Goal: Transaction & Acquisition: Purchase product/service

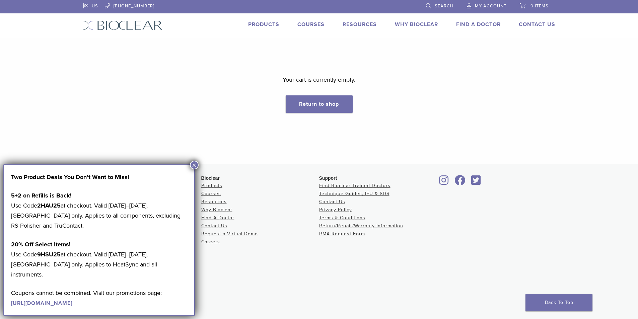
click at [482, 4] on span "My Account" at bounding box center [490, 5] width 31 height 5
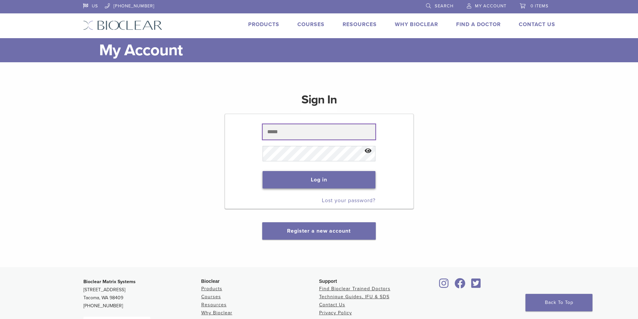
type input "**********"
click at [332, 177] on button "Log in" at bounding box center [318, 179] width 113 height 17
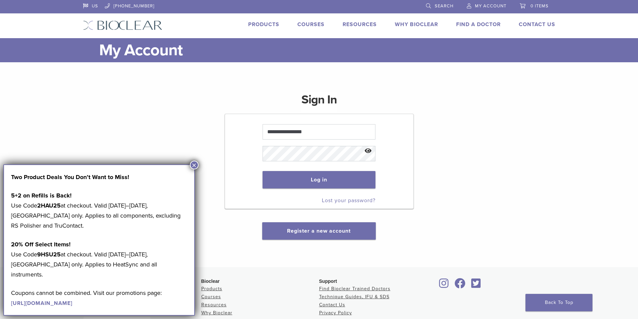
click at [194, 166] on button "×" at bounding box center [194, 165] width 9 height 9
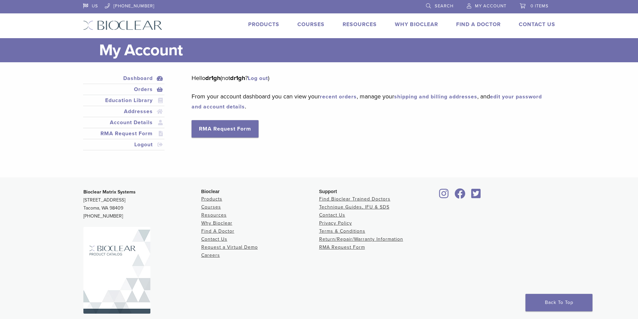
click at [146, 91] on link "Orders" at bounding box center [123, 89] width 79 height 8
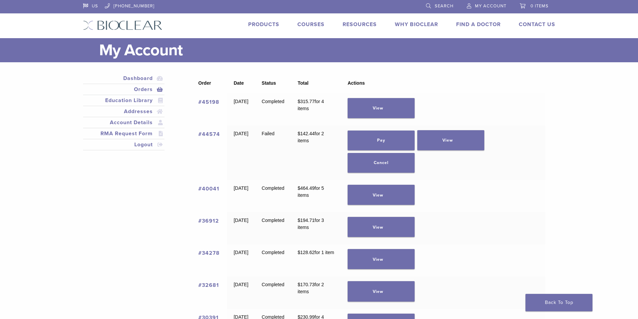
click at [259, 24] on link "Products" at bounding box center [263, 24] width 31 height 7
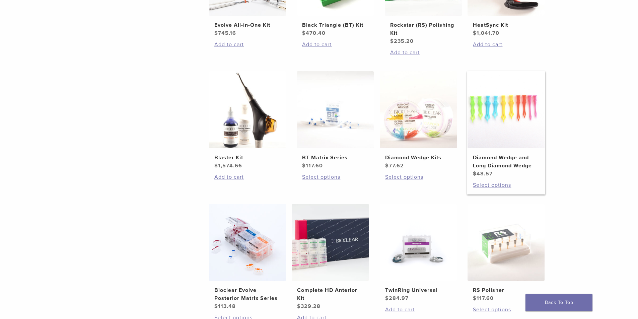
scroll to position [368, 0]
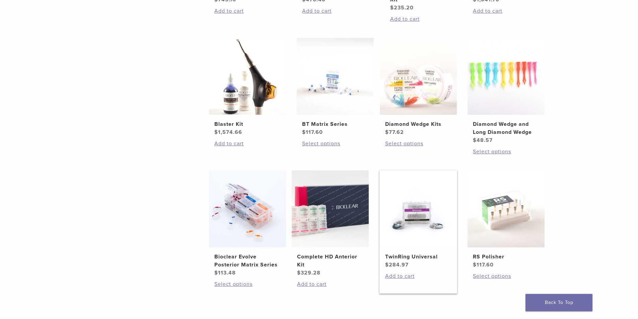
click at [418, 227] on img at bounding box center [418, 208] width 77 height 77
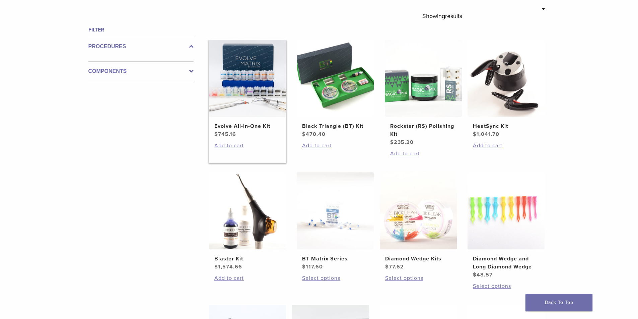
scroll to position [200, 0]
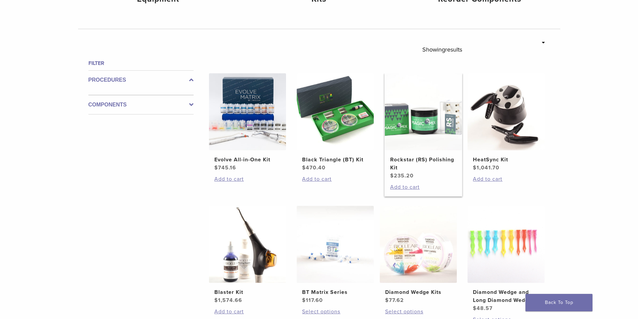
click at [445, 123] on img at bounding box center [423, 111] width 77 height 77
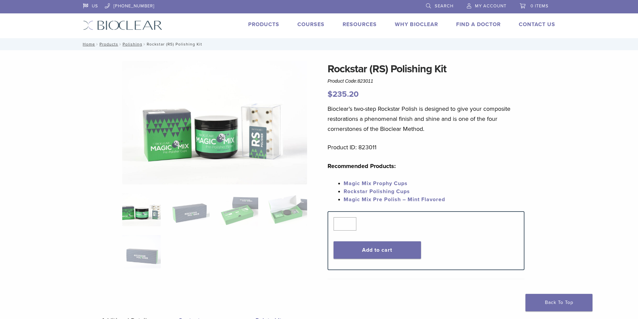
click at [142, 214] on img at bounding box center [141, 209] width 38 height 33
click at [287, 213] on img at bounding box center [287, 209] width 38 height 33
click at [287, 213] on ol at bounding box center [214, 235] width 195 height 84
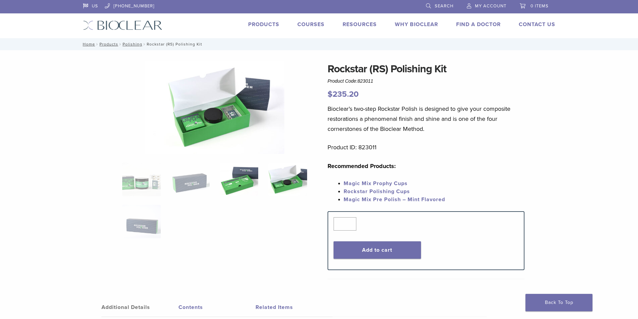
click at [243, 174] on img at bounding box center [239, 179] width 38 height 33
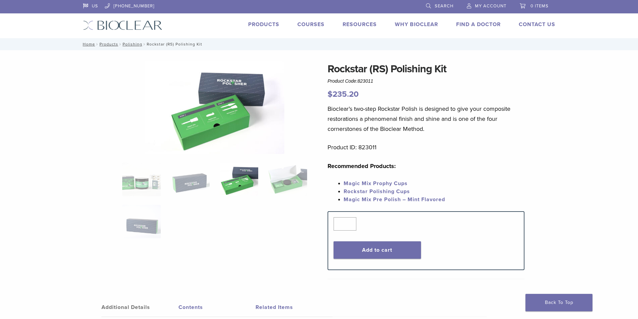
click at [243, 174] on img at bounding box center [239, 179] width 38 height 33
click at [195, 183] on img at bounding box center [190, 179] width 38 height 33
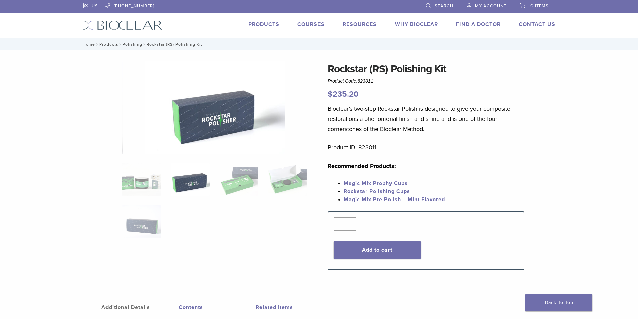
click at [195, 183] on img at bounding box center [190, 179] width 38 height 33
click at [238, 178] on img at bounding box center [239, 179] width 38 height 33
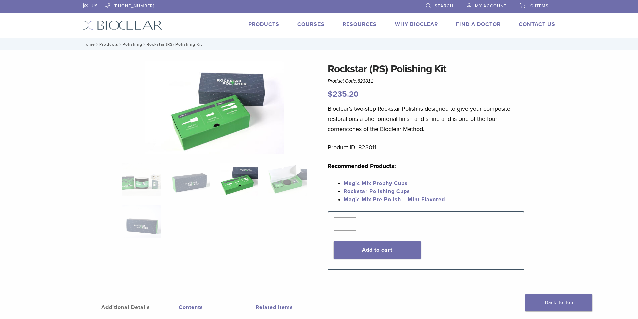
click at [238, 178] on img at bounding box center [239, 179] width 38 height 33
click at [141, 184] on img at bounding box center [141, 179] width 38 height 33
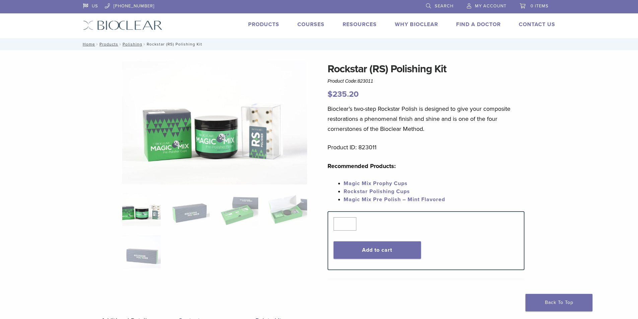
click at [141, 193] on img at bounding box center [141, 209] width 38 height 33
click at [203, 151] on img at bounding box center [214, 123] width 185 height 124
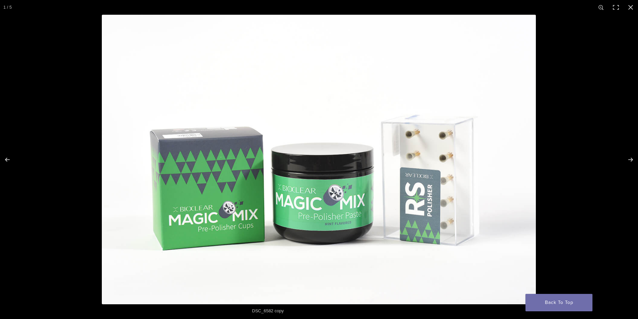
click at [403, 190] on img at bounding box center [319, 160] width 434 height 290
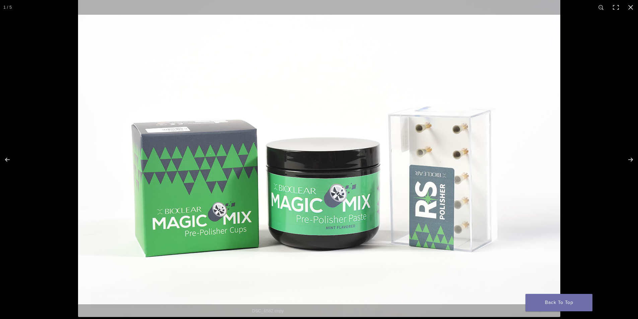
click at [412, 192] on img at bounding box center [319, 156] width 482 height 322
click at [343, 218] on img at bounding box center [319, 156] width 482 height 322
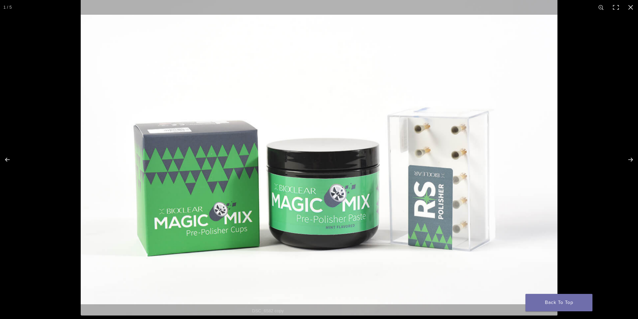
click at [343, 218] on img at bounding box center [319, 157] width 477 height 318
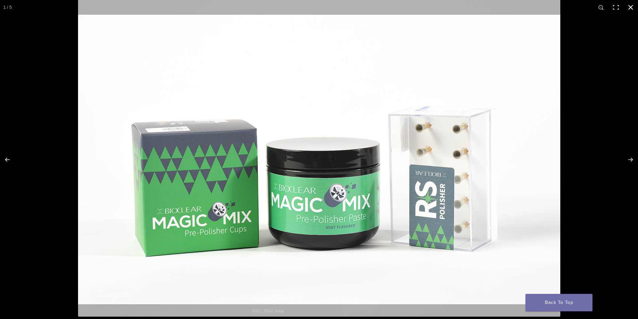
click at [631, 6] on button "Close (Esc)" at bounding box center [630, 7] width 15 height 15
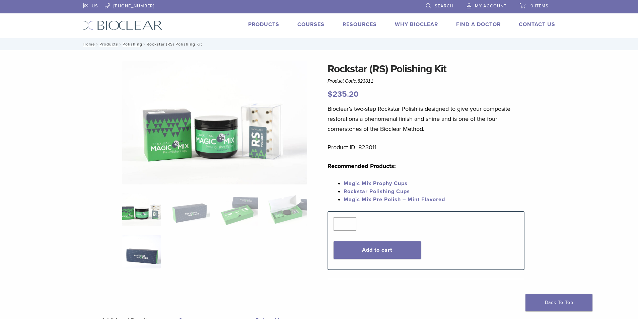
click at [135, 256] on img at bounding box center [141, 251] width 38 height 33
